Goal: Register for event/course

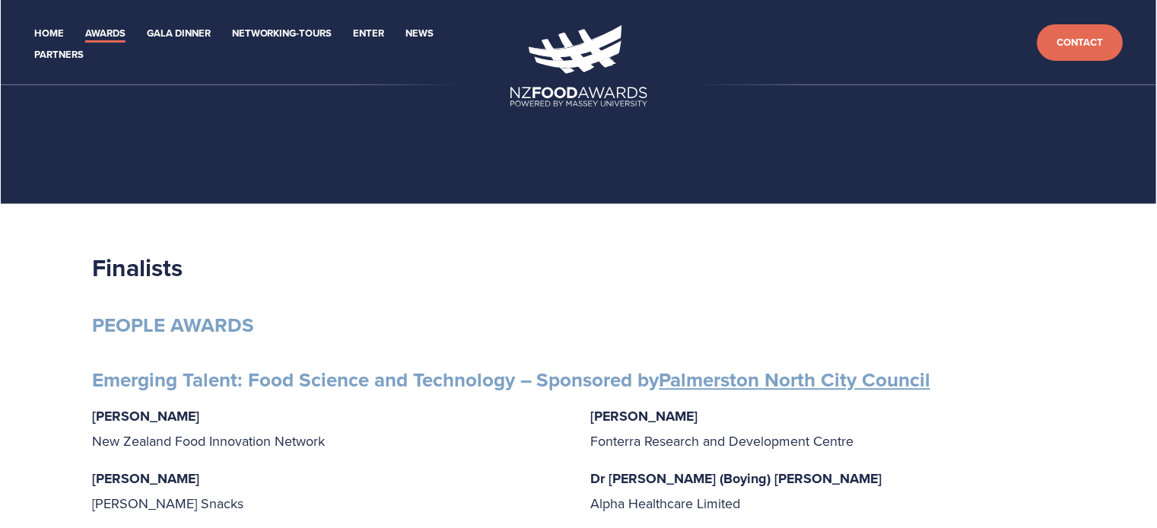
scroll to position [380, 0]
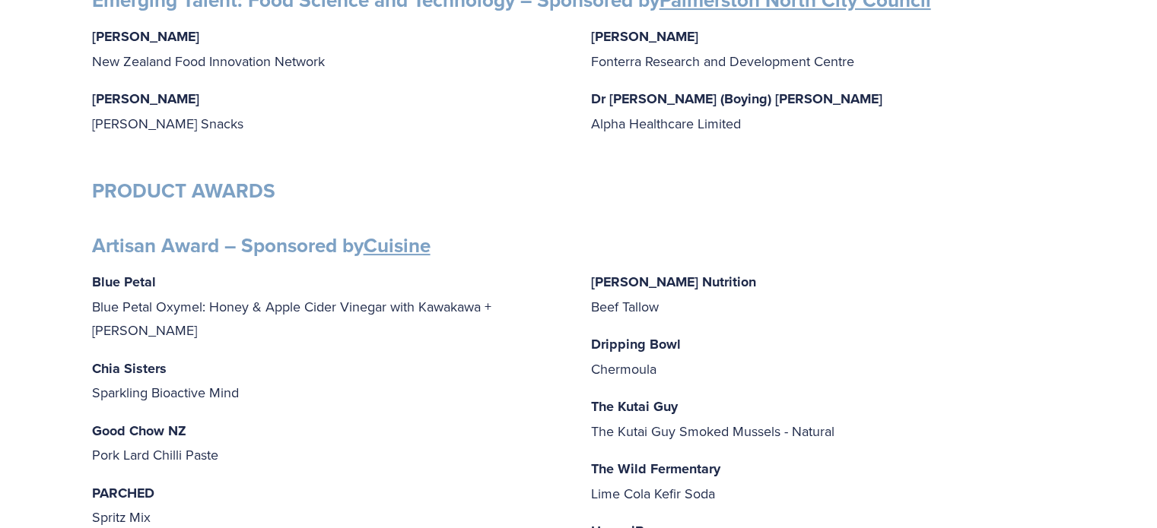
click at [772, 64] on p "[PERSON_NAME] Research and [GEOGRAPHIC_DATA]" at bounding box center [828, 48] width 474 height 49
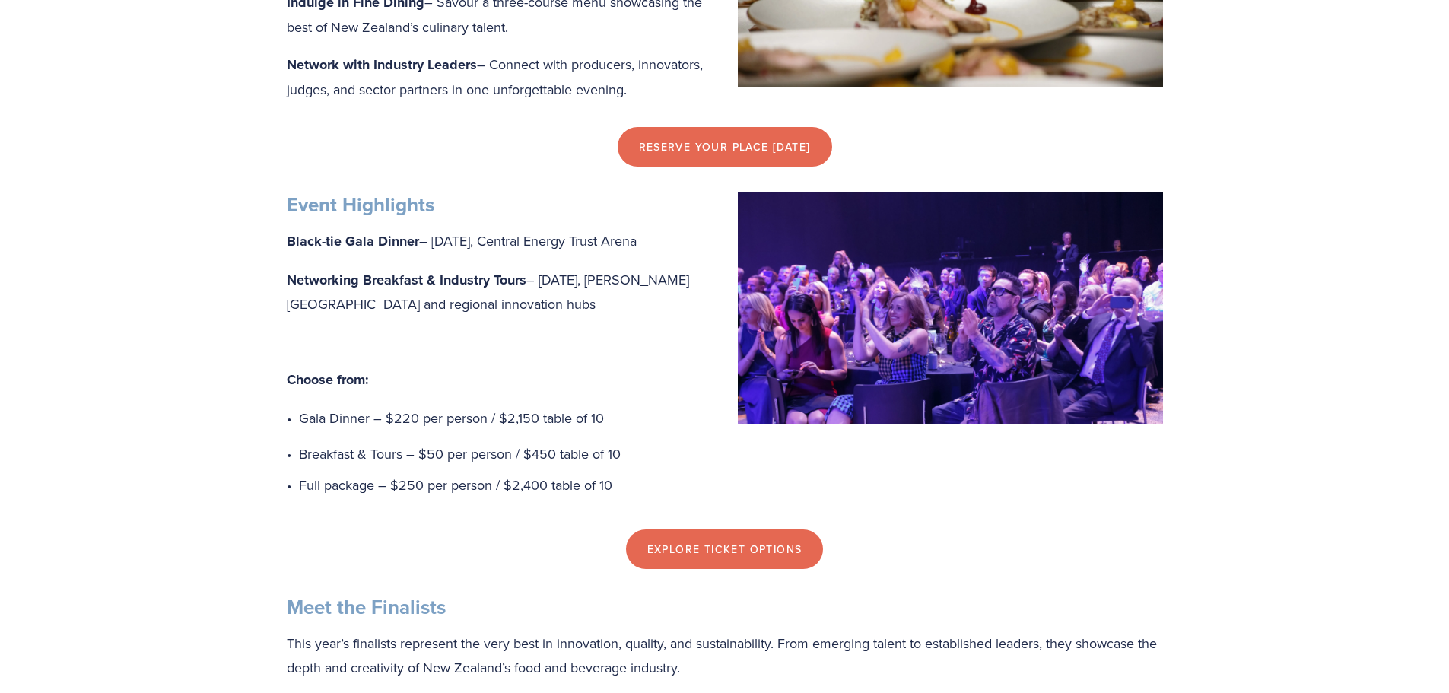
scroll to position [988, 0]
click at [754, 568] on link "Explore Ticket Options" at bounding box center [725, 548] width 198 height 40
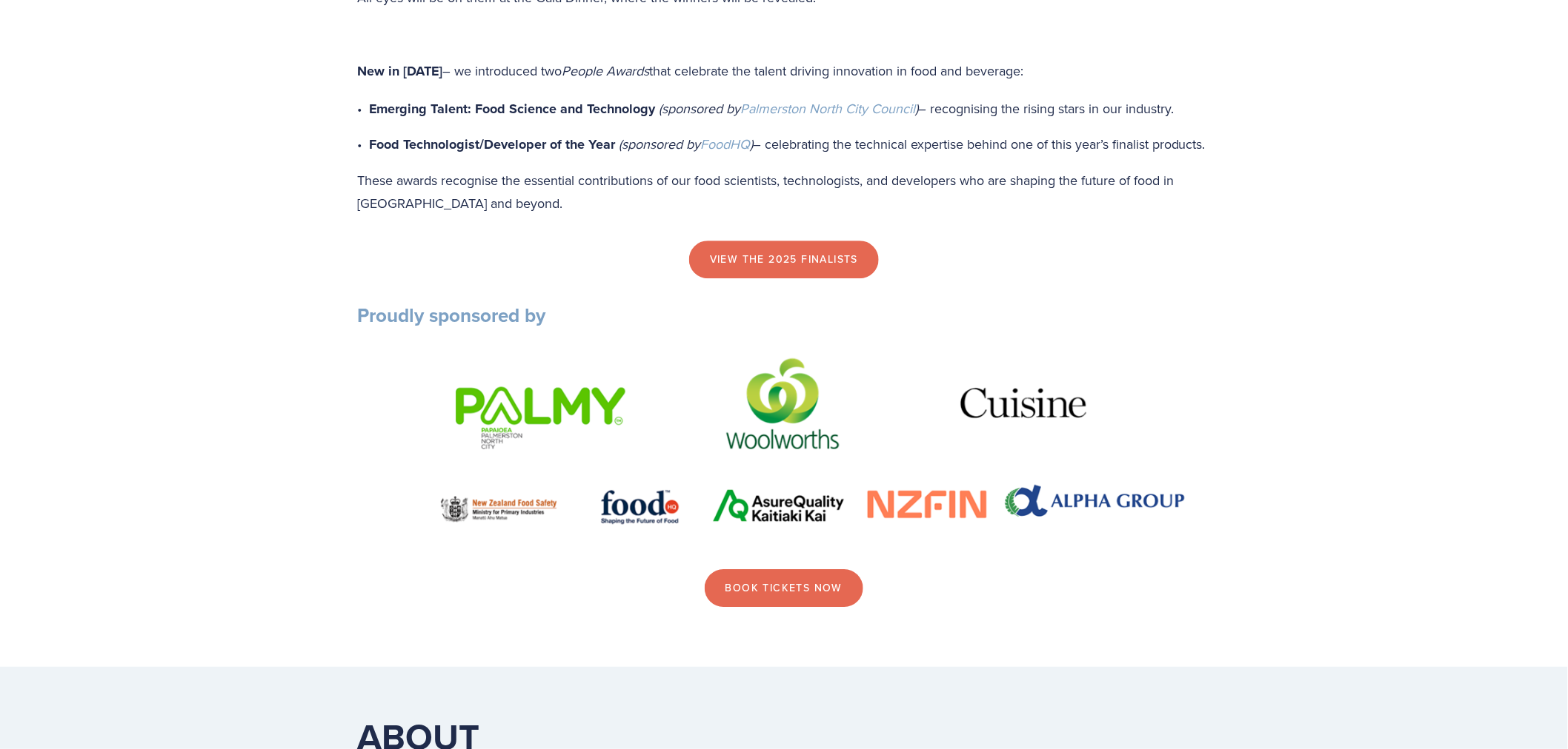
scroll to position [1669, 0]
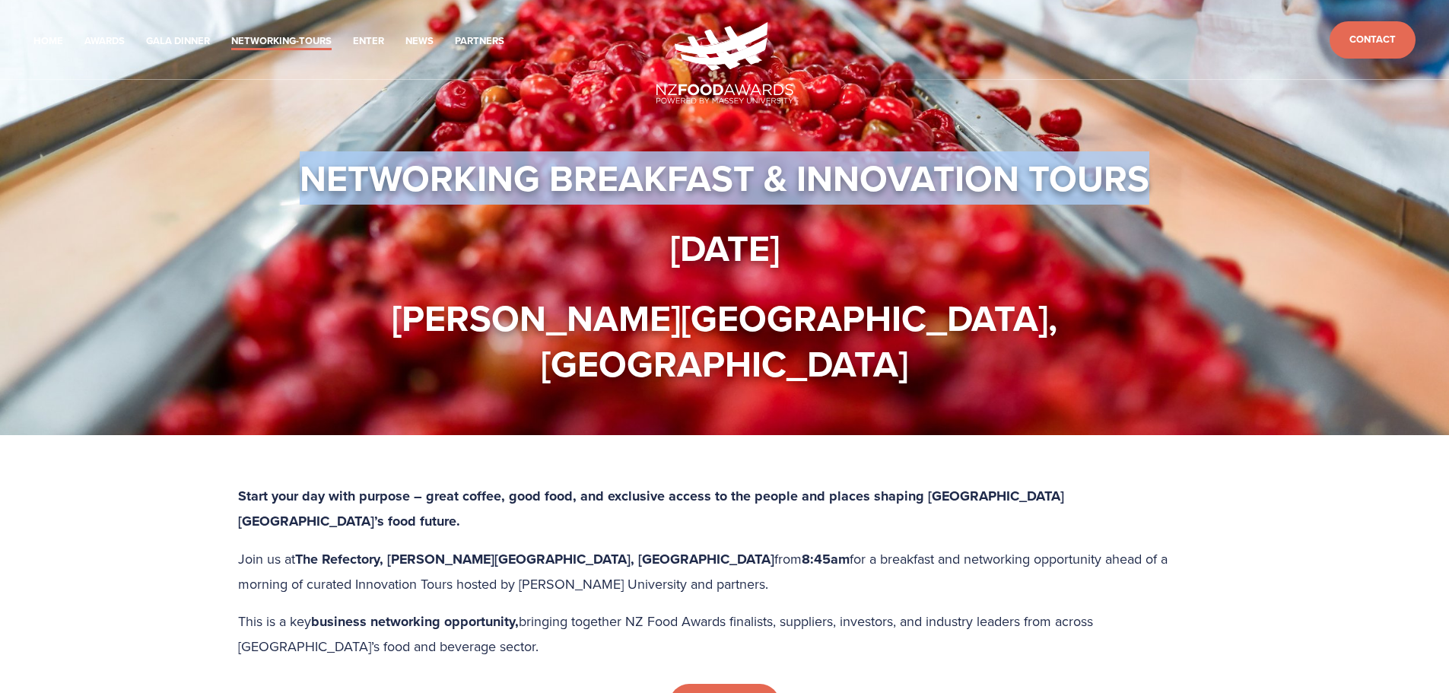
drag, startPoint x: 306, startPoint y: 179, endPoint x: 1410, endPoint y: 152, distance: 1105.1
click at [1410, 152] on section "Networking Breakfast & Innovation Tours [DATE] [PERSON_NAME][GEOGRAPHIC_DATA], …" at bounding box center [724, 217] width 1449 height 435
copy strong "Networking Breakfast & Innovation Tours"
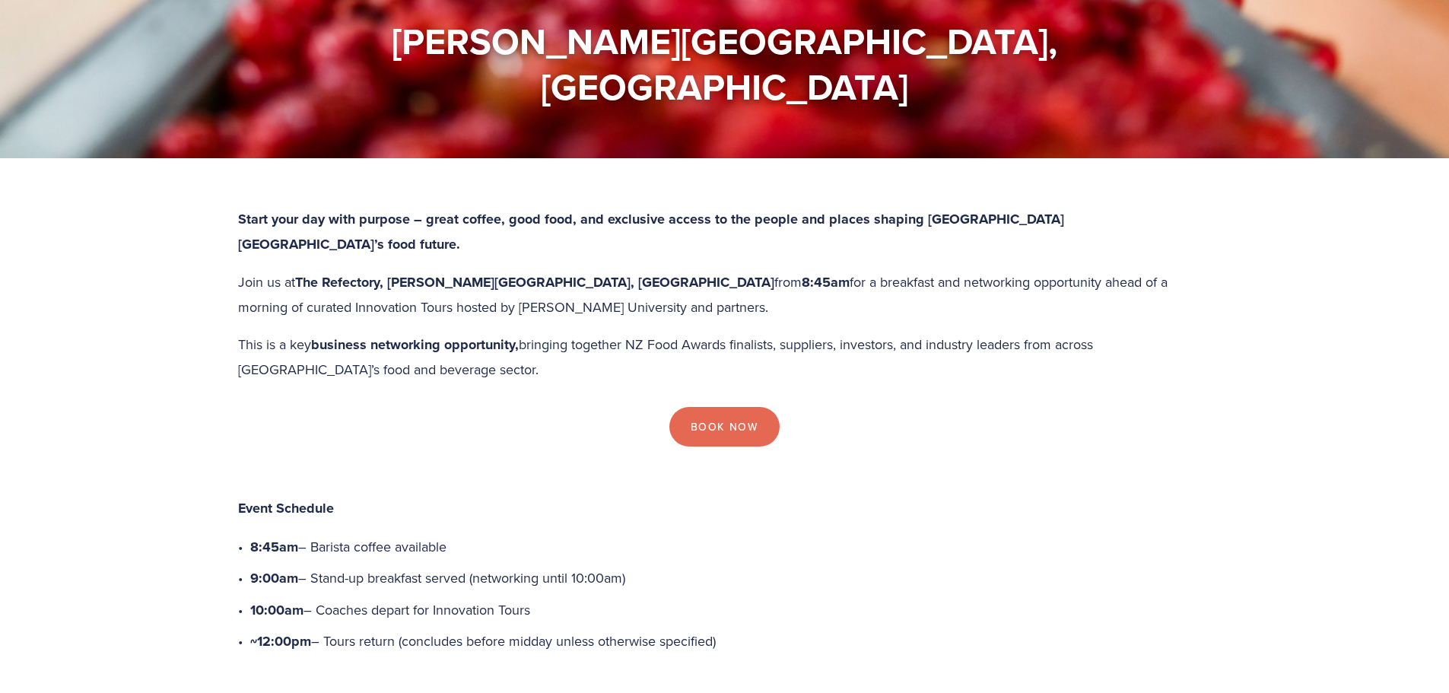
scroll to position [304, 0]
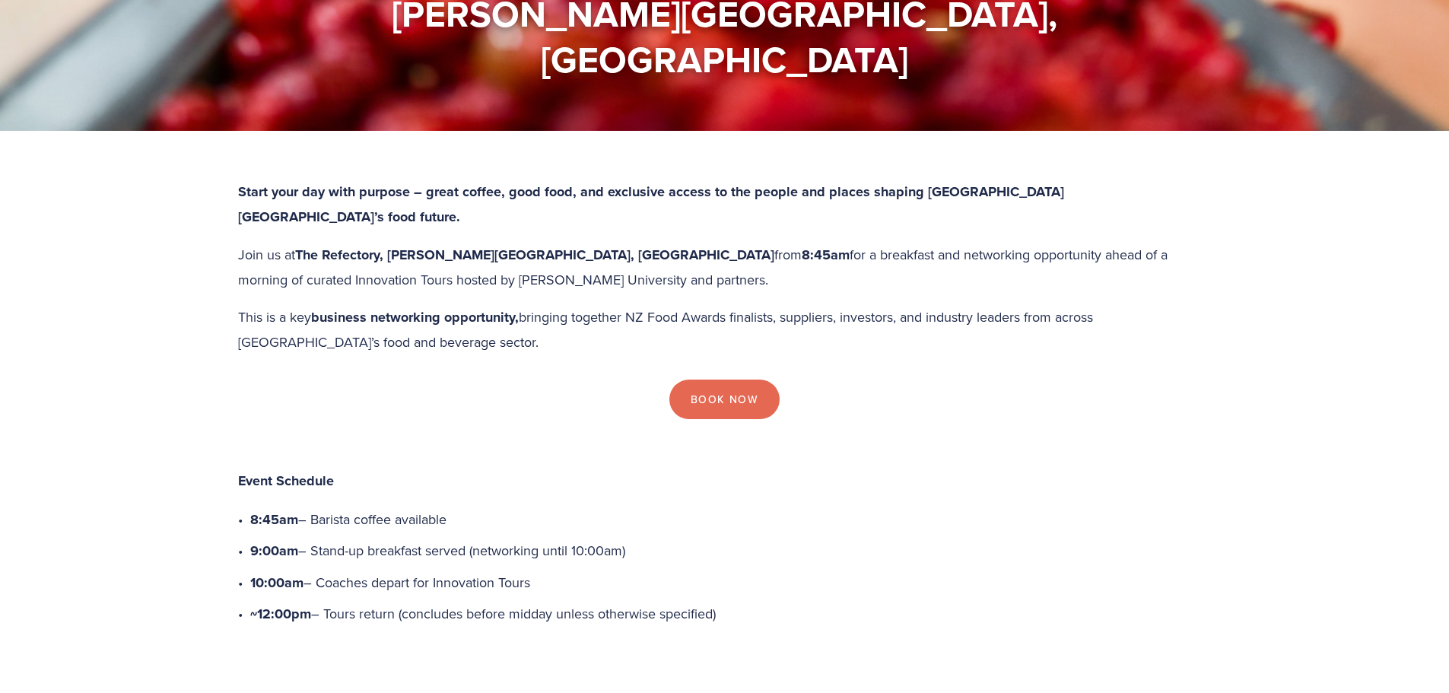
drag, startPoint x: 302, startPoint y: 182, endPoint x: 703, endPoint y: 182, distance: 400.7
click at [703, 243] on p "Join us at The Refectory, [PERSON_NAME][GEOGRAPHIC_DATA], [GEOGRAPHIC_DATA] fro…" at bounding box center [724, 267] width 973 height 49
copy p "The Refectory, [PERSON_NAME][GEOGRAPHIC_DATA], [GEOGRAPHIC_DATA] from 8:45am"
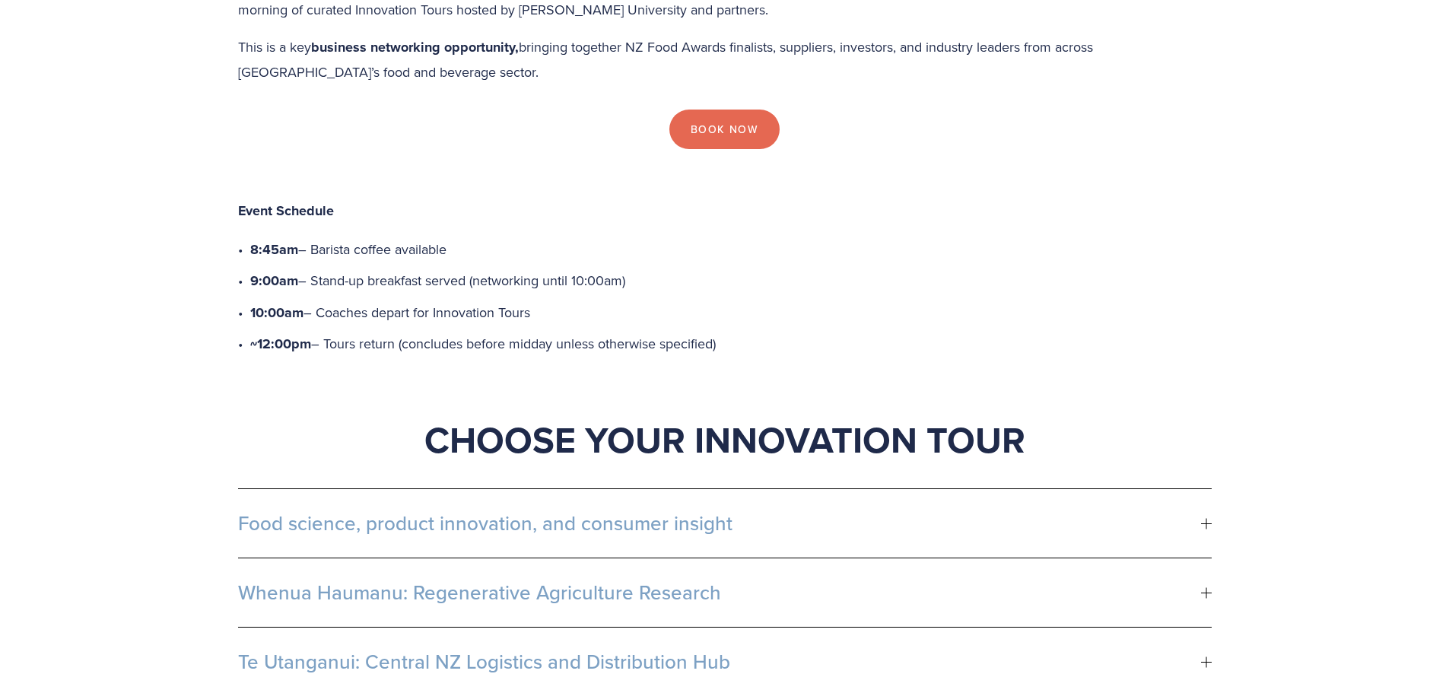
scroll to position [303, 0]
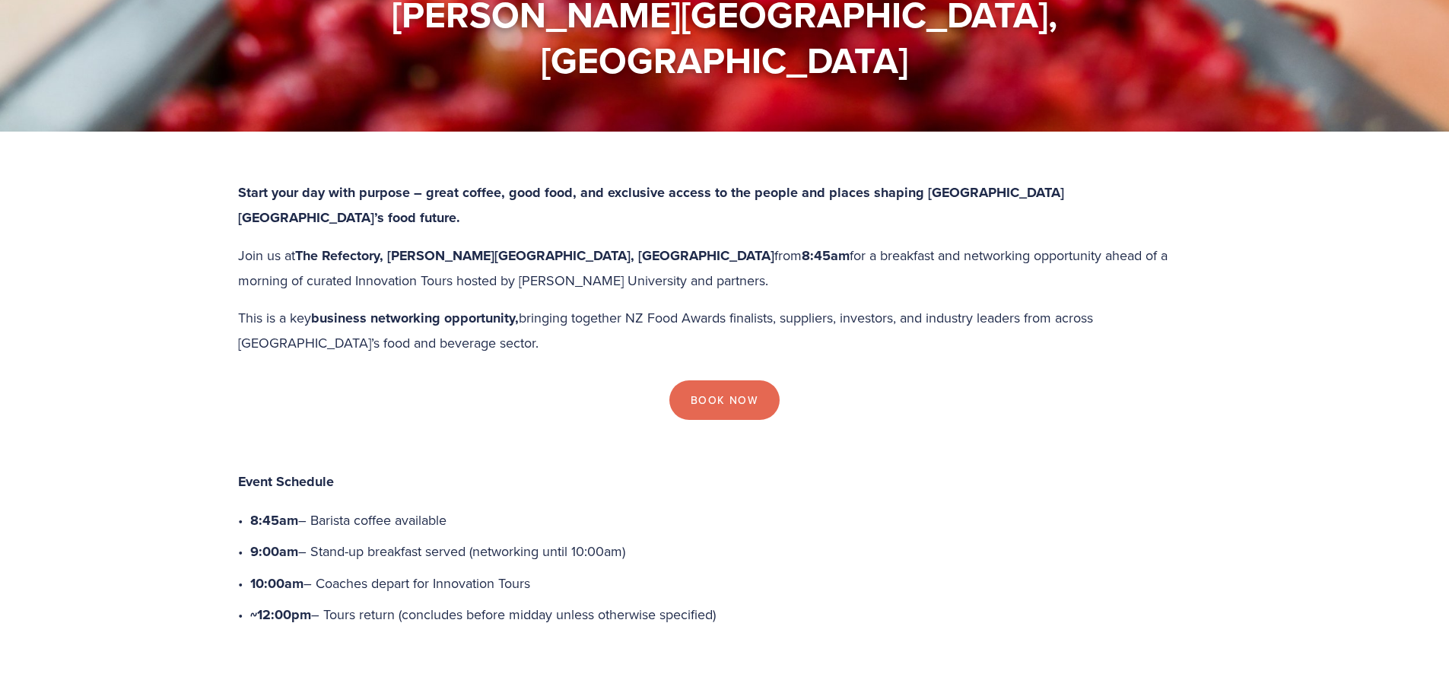
click at [631, 306] on p "This is a key business networking opportunity, bringing together NZ Food Awards…" at bounding box center [724, 330] width 973 height 49
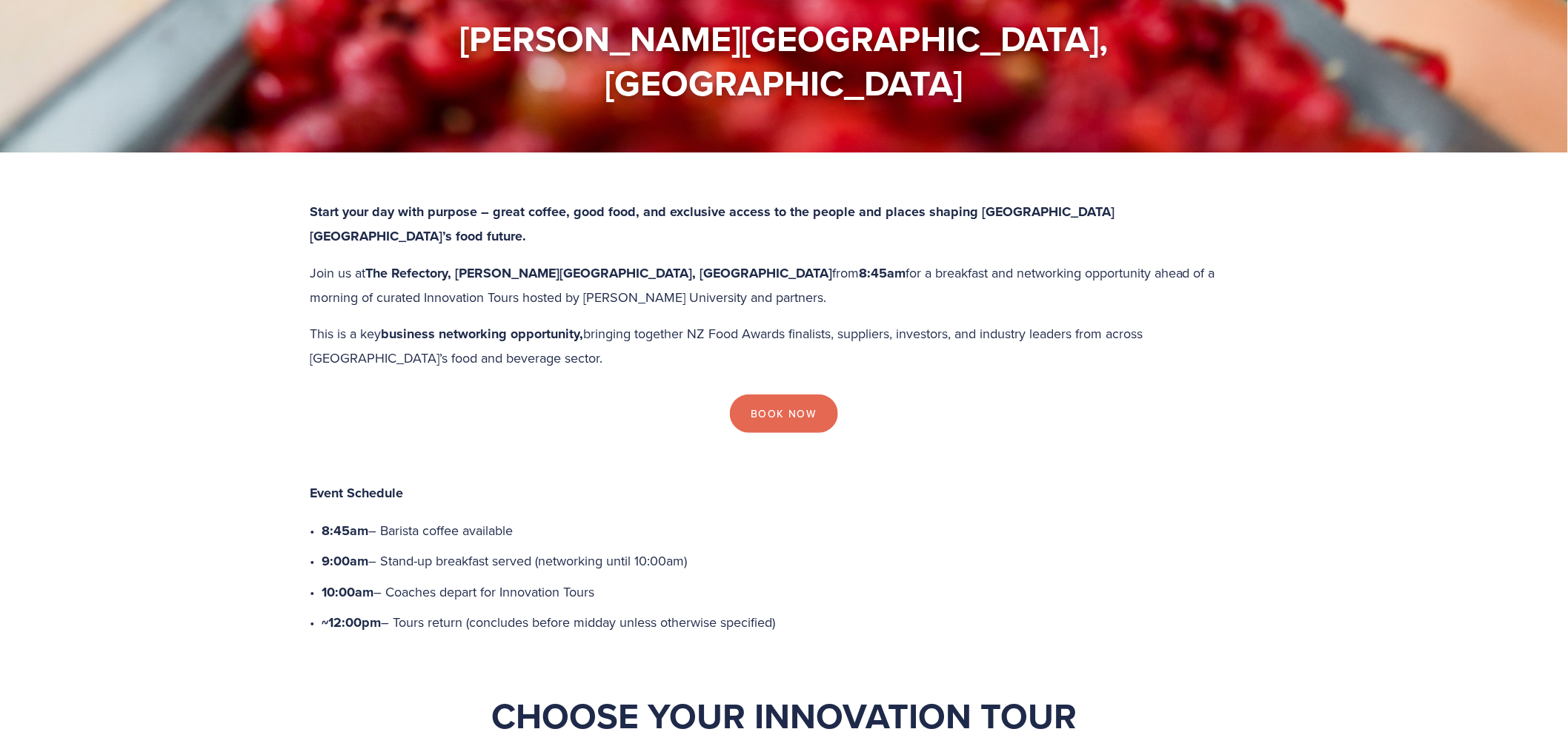
scroll to position [354, 0]
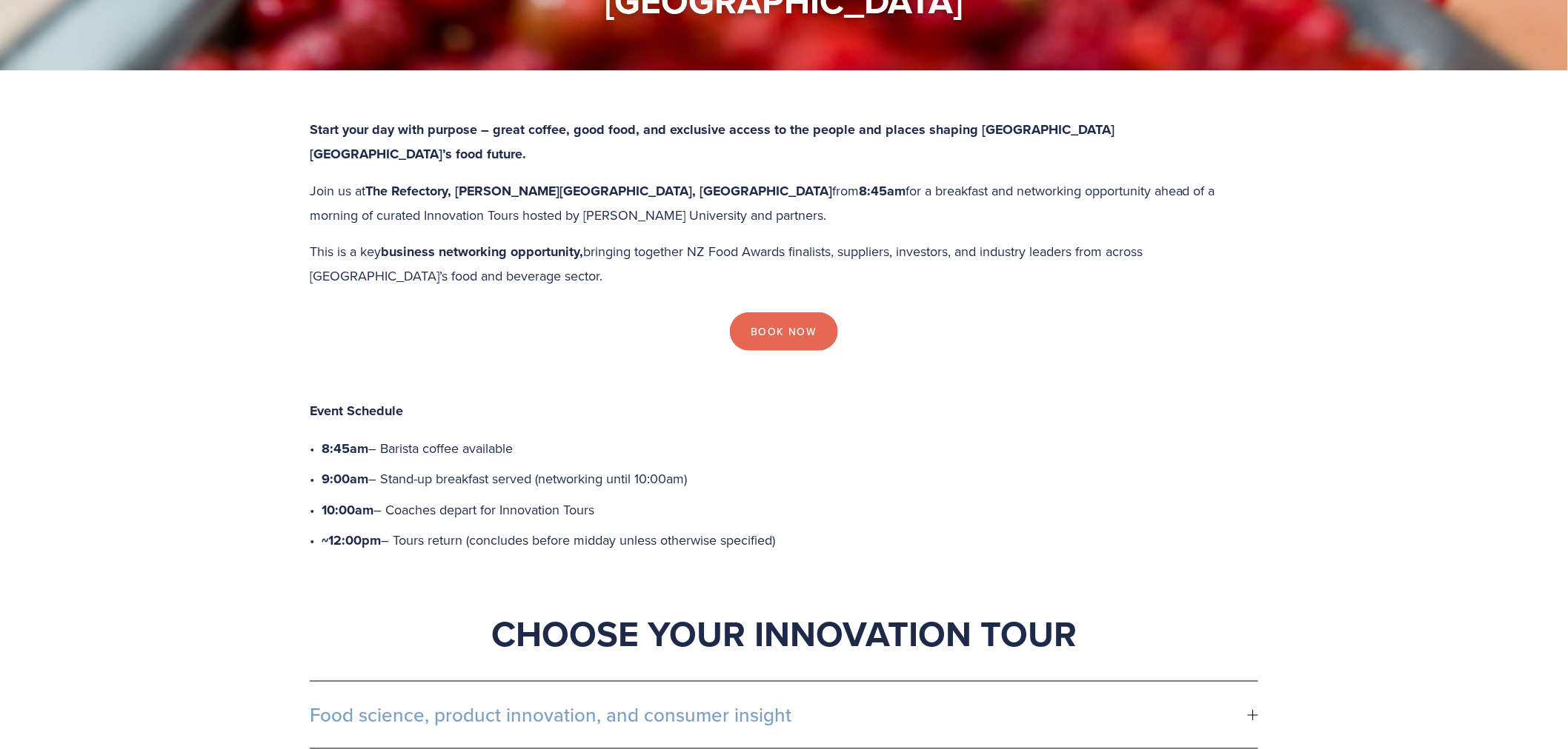
drag, startPoint x: 311, startPoint y: 347, endPoint x: 806, endPoint y: 472, distance: 510.5
click at [806, 472] on div "Event Schedule 8:45am – Barista coffee available 9:00am – Stand-up breakfast se…" at bounding box center [784, 516] width 948 height 281
copy div "Event Schedule 8:45am – Barista coffee available 9:00am – Stand-up breakfast se…"
click at [568, 437] on ul "8:45am – Barista coffee available 9:00am – Stand-up breakfast served (networkin…" at bounding box center [789, 495] width 937 height 116
drag, startPoint x: 738, startPoint y: 476, endPoint x: 286, endPoint y: 386, distance: 460.9
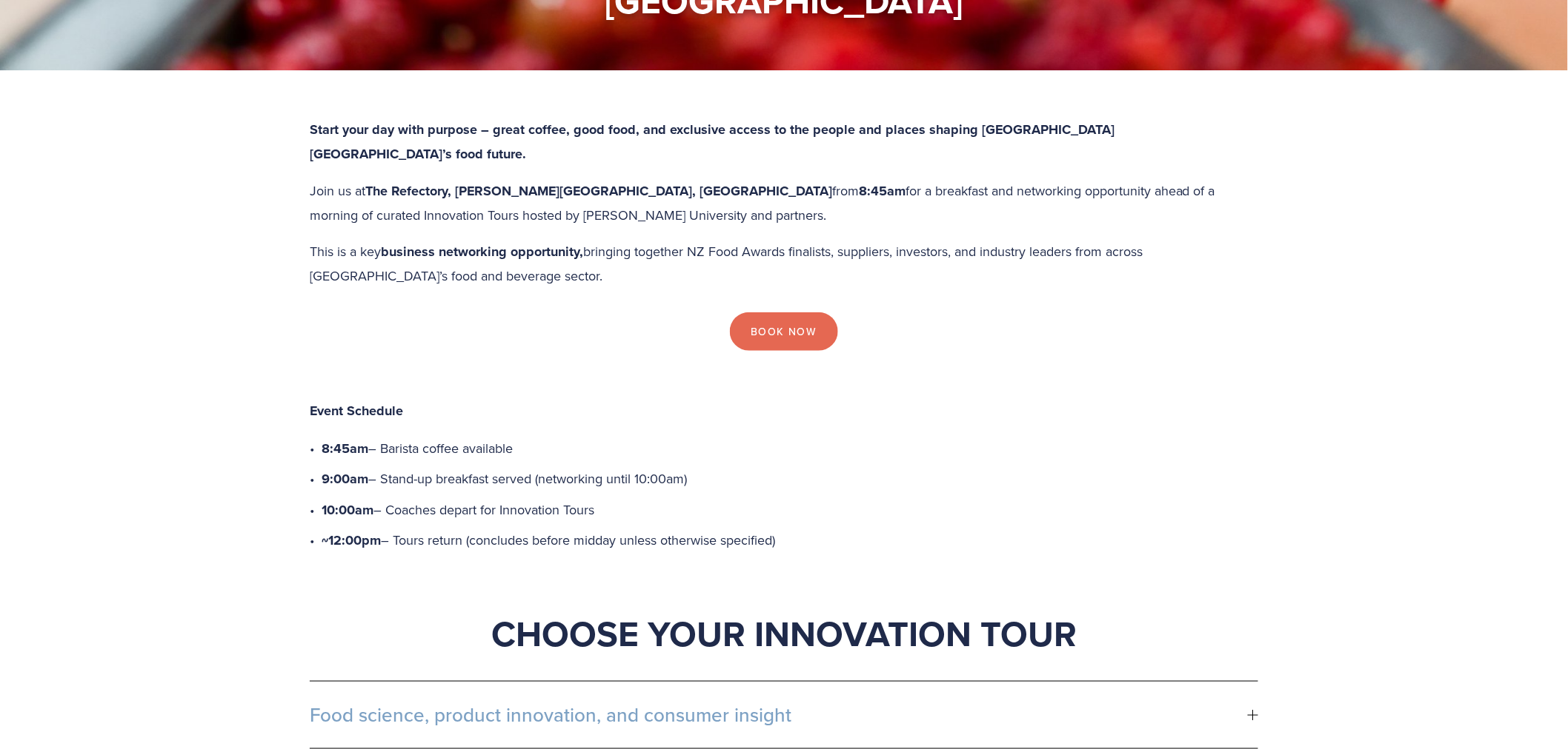
copy ul "8:45am – Barista coffee available 9:00am – Stand-up breakfast served (networkin…"
